Goal: Consume media (video, audio)

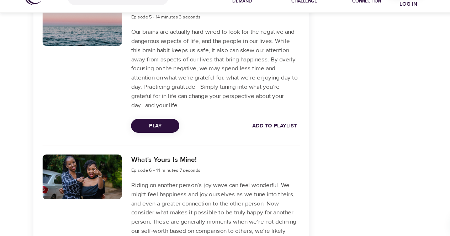
scroll to position [958, 0]
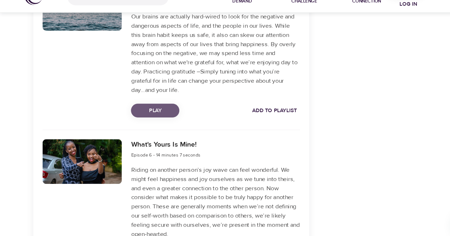
click at [151, 116] on span "Play" at bounding box center [143, 119] width 33 height 9
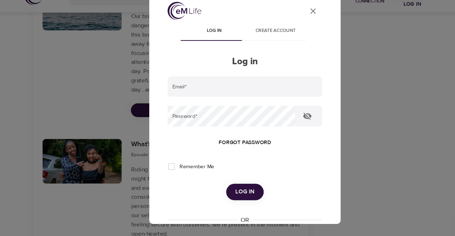
type input "[EMAIL_ADDRESS][DOMAIN_NAME]"
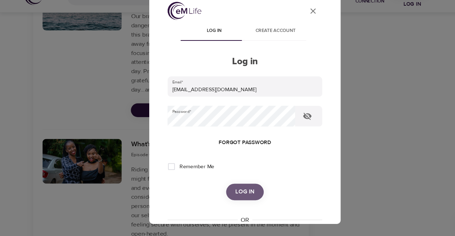
click at [232, 188] on button "Log in" at bounding box center [227, 195] width 35 height 15
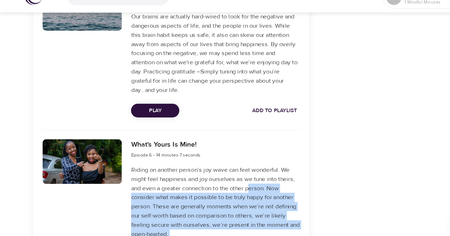
drag, startPoint x: 232, startPoint y: 188, endPoint x: 359, endPoint y: 91, distance: 160.0
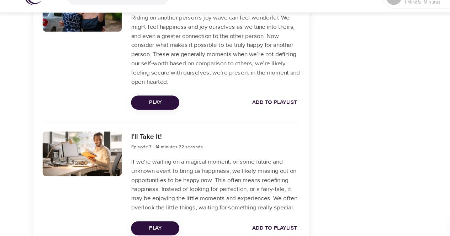
scroll to position [1100, 0]
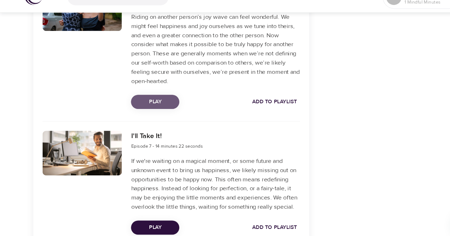
click at [156, 105] on button "Play" at bounding box center [144, 111] width 45 height 13
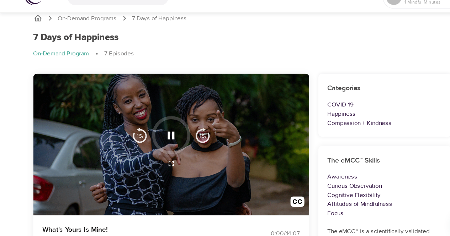
scroll to position [0, 0]
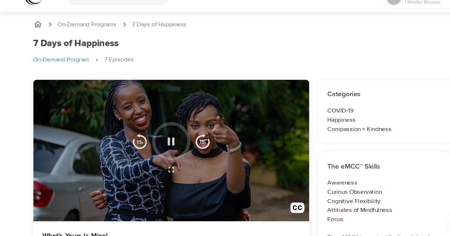
click at [160, 147] on icon "button" at bounding box center [159, 148] width 6 height 7
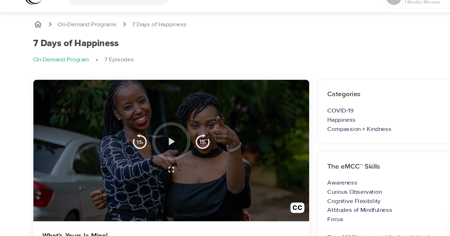
click at [158, 146] on icon "button" at bounding box center [160, 148] width 6 height 7
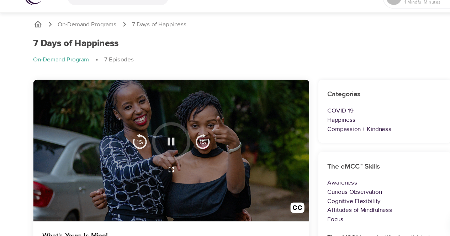
click at [158, 146] on icon "button" at bounding box center [158, 148] width 12 height 12
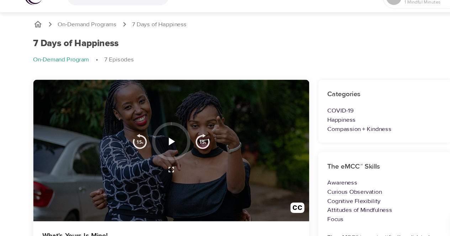
click at [158, 145] on icon "button" at bounding box center [158, 148] width 12 height 12
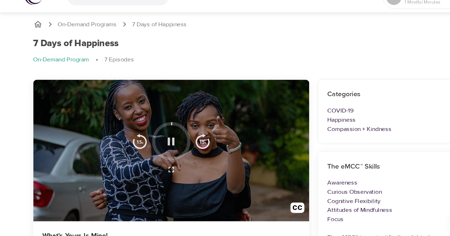
click at [158, 145] on icon "button" at bounding box center [158, 148] width 12 height 12
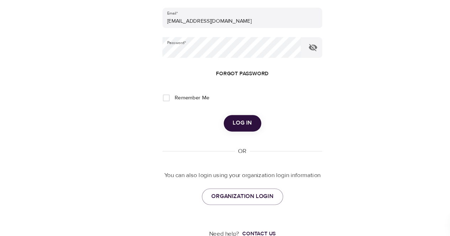
scroll to position [78, 0]
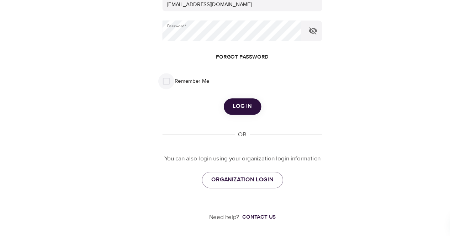
click at [154, 91] on input "Remember Me" at bounding box center [154, 92] width 15 height 15
checkbox input "true"
click at [228, 111] on span "Log in" at bounding box center [225, 115] width 18 height 9
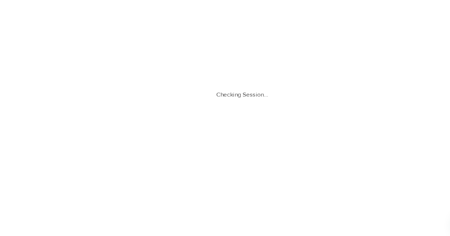
scroll to position [0, 0]
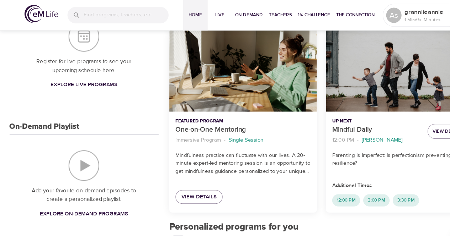
scroll to position [101, 0]
